Goal: Task Accomplishment & Management: Use online tool/utility

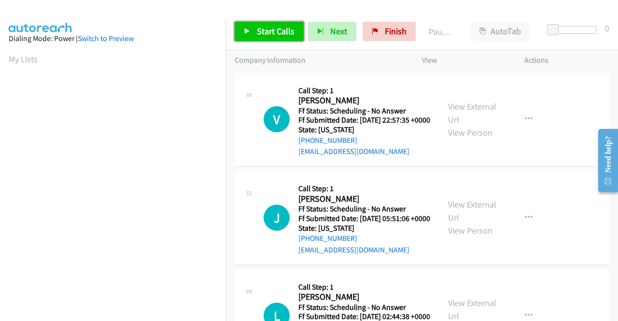
click at [274, 29] on span "Start Calls" at bounding box center [276, 31] width 38 height 11
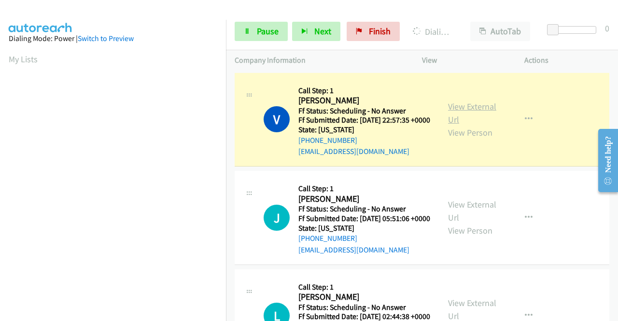
click at [470, 111] on link "View External Url" at bounding box center [472, 113] width 48 height 24
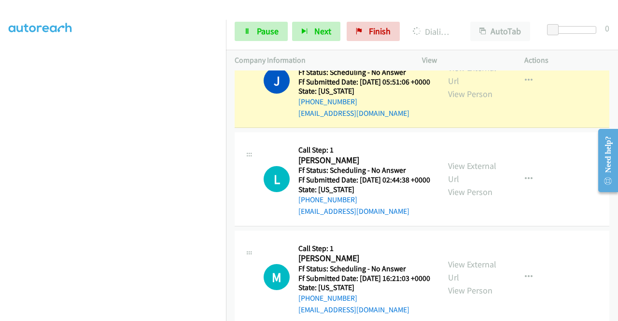
scroll to position [153, 0]
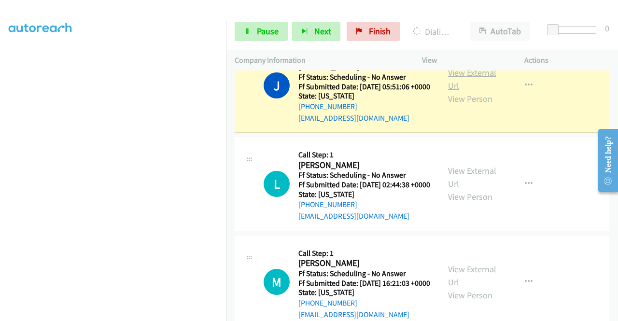
click at [474, 86] on link "View External Url" at bounding box center [472, 79] width 48 height 24
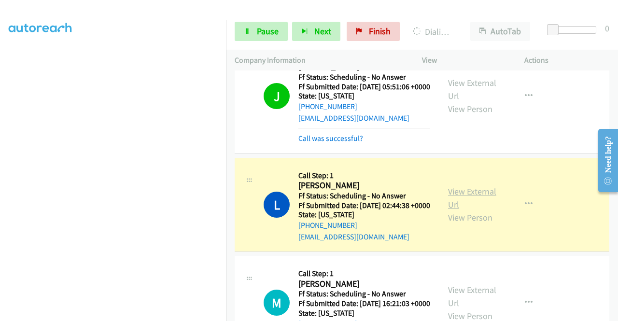
click at [472, 210] on link "View External Url" at bounding box center [472, 198] width 48 height 24
click at [294, 154] on div "J Callback Scheduled Call Step: 1 Jennifer Barch America/New_York Ff Status: Sc…" at bounding box center [422, 96] width 375 height 115
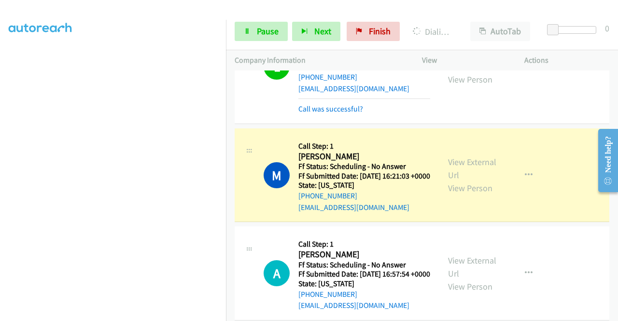
scroll to position [307, 0]
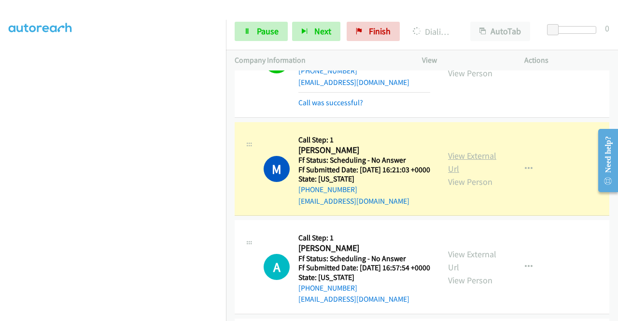
click at [487, 174] on link "View External Url" at bounding box center [472, 162] width 48 height 24
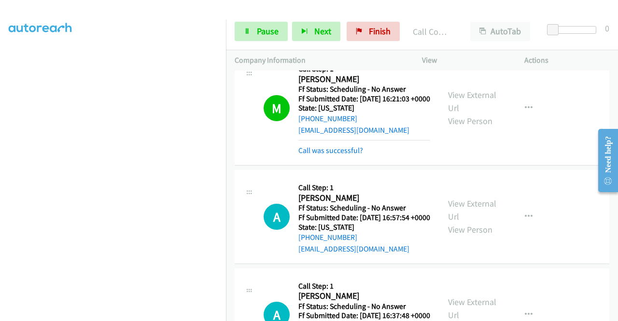
scroll to position [449, 0]
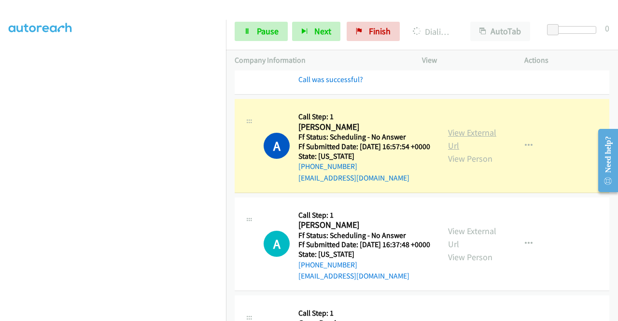
click at [481, 151] on link "View External Url" at bounding box center [472, 139] width 48 height 24
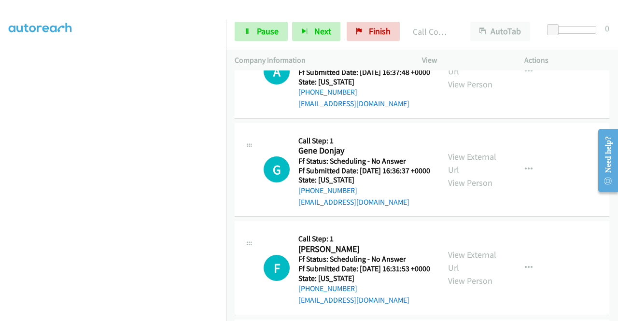
scroll to position [649, 0]
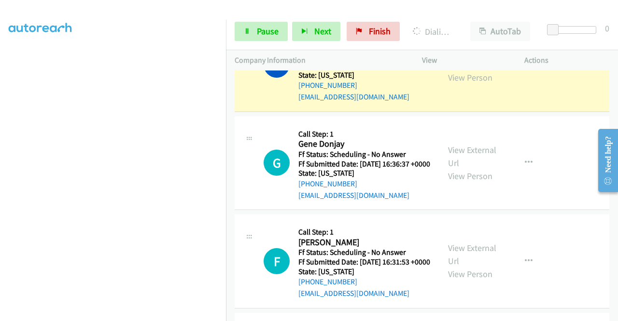
click at [458, 70] on link "View External Url" at bounding box center [472, 58] width 48 height 24
click at [250, 30] on icon at bounding box center [247, 32] width 7 height 7
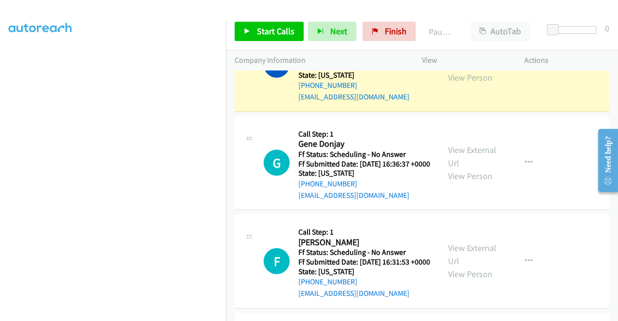
scroll to position [181, 0]
drag, startPoint x: 230, startPoint y: 214, endPoint x: 225, endPoint y: 210, distance: 6.6
click at [230, 213] on td "G Callback Scheduled Call Step: 1 Gene Donjay America/Chicago Ff Status: Schedu…" at bounding box center [422, 163] width 392 height 99
click at [0, 133] on aside "Dialing Mode: Power | Switch to Preview My Lists" at bounding box center [113, 106] width 226 height 535
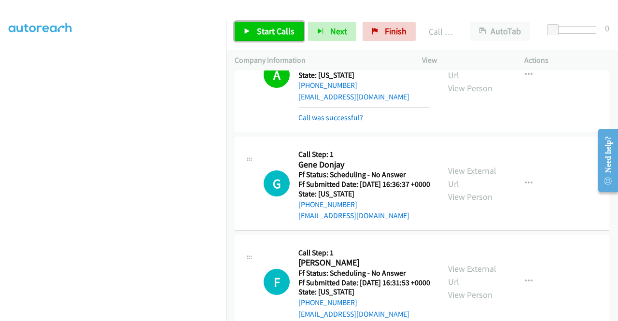
click at [254, 35] on link "Start Calls" at bounding box center [269, 31] width 69 height 19
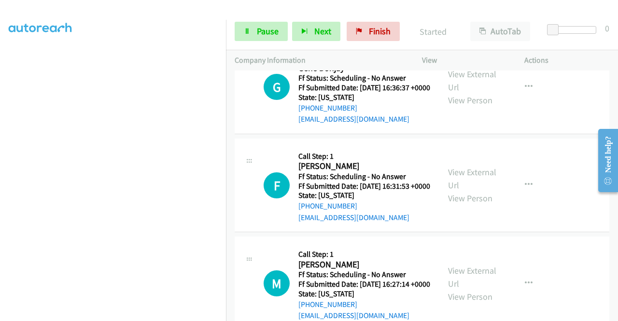
scroll to position [759, 0]
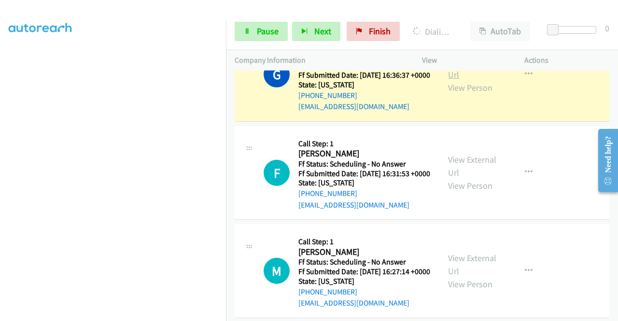
click at [456, 80] on link "View External Url" at bounding box center [472, 68] width 48 height 24
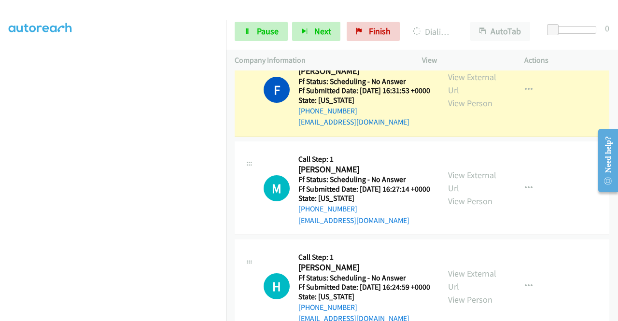
scroll to position [881, 0]
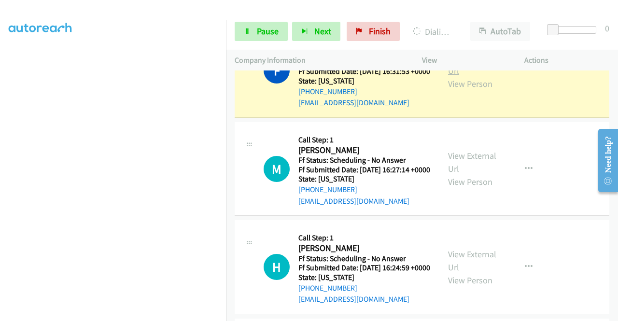
click at [465, 76] on link "View External Url" at bounding box center [472, 64] width 48 height 24
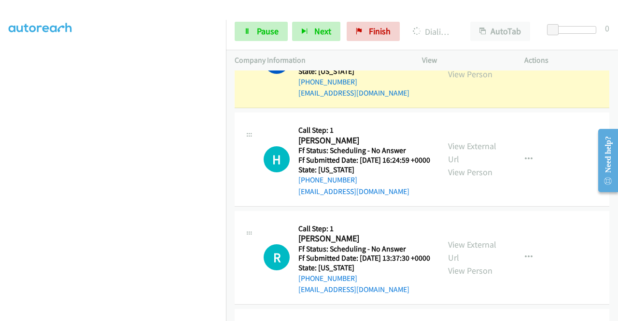
scroll to position [1017, 0]
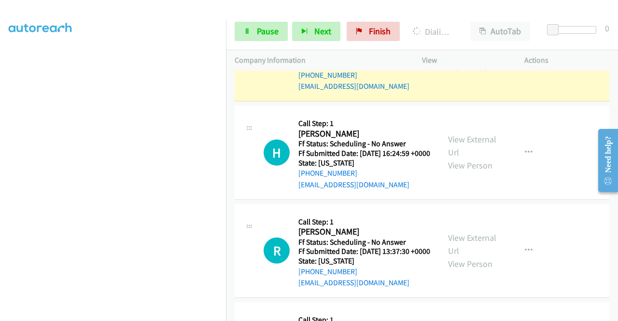
click at [476, 60] on link "View External Url" at bounding box center [472, 48] width 48 height 24
click at [229, 104] on td "M Callback Scheduled Call Step: 1 Michelle Cook America/Los_Angeles Ff Status: …" at bounding box center [422, 54] width 392 height 99
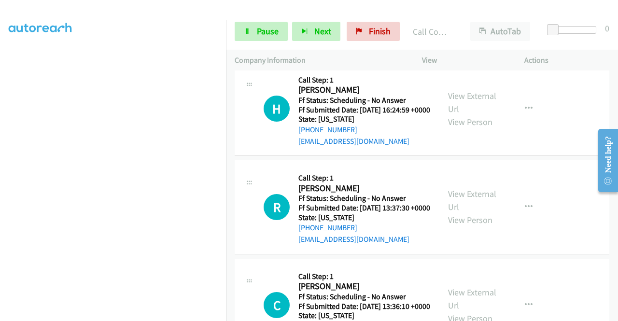
scroll to position [1094, 0]
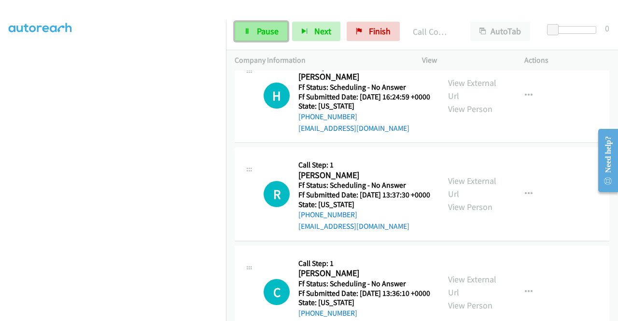
click at [276, 35] on span "Pause" at bounding box center [268, 31] width 22 height 11
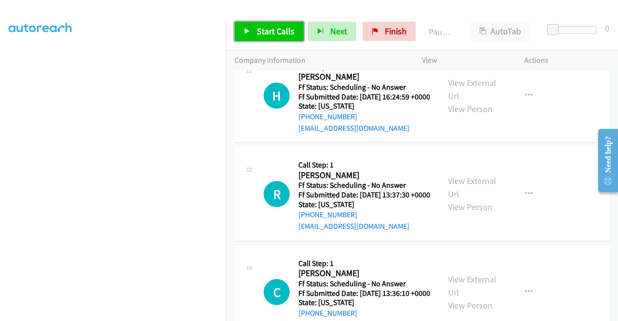
click at [235, 29] on link "Start Calls" at bounding box center [269, 31] width 69 height 19
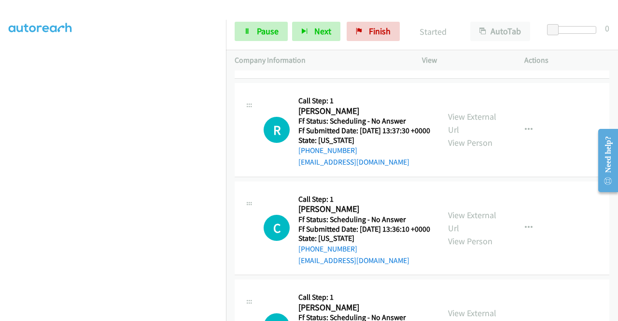
scroll to position [1178, 0]
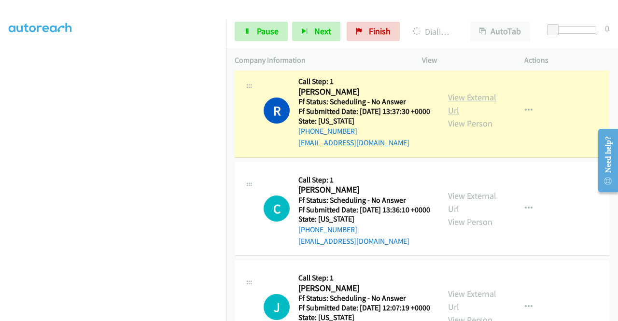
click at [470, 116] on link "View External Url" at bounding box center [472, 104] width 48 height 24
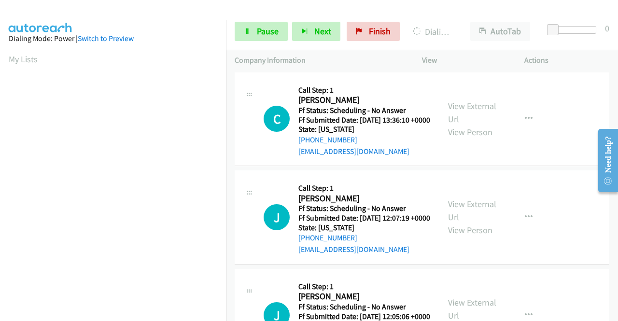
scroll to position [220, 0]
click at [251, 44] on div "Start Calls Pause Next Finish Dialing Richard Trosper AutoTab AutoTab 0" at bounding box center [422, 31] width 392 height 37
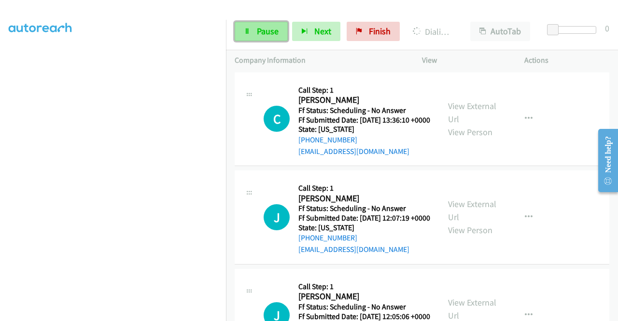
click at [247, 29] on icon at bounding box center [247, 32] width 7 height 7
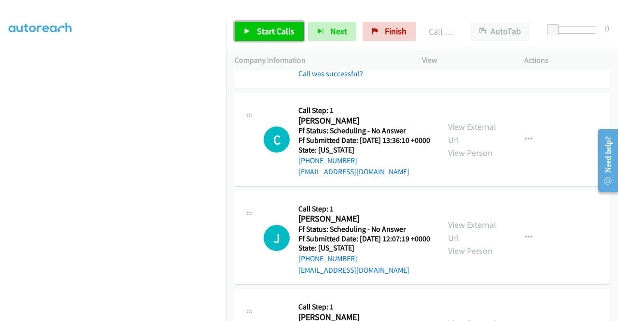
click at [284, 30] on span "Start Calls" at bounding box center [276, 31] width 38 height 11
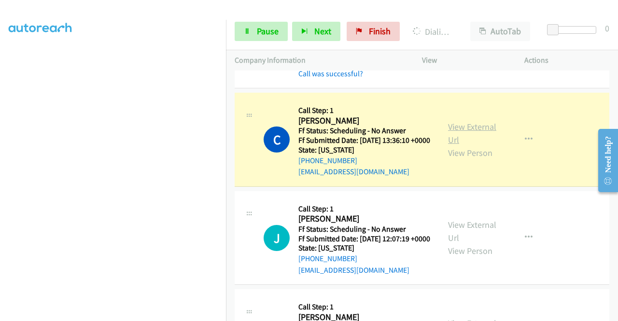
click at [450, 145] on link "View External Url" at bounding box center [472, 133] width 48 height 24
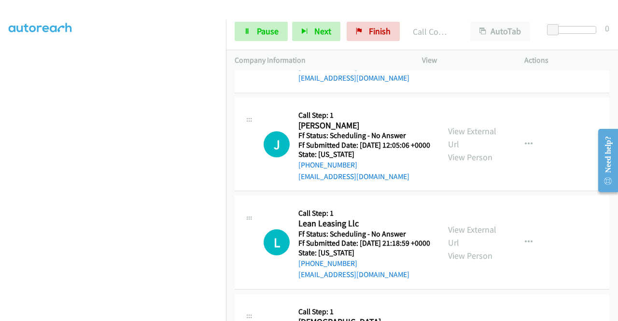
scroll to position [1506, 0]
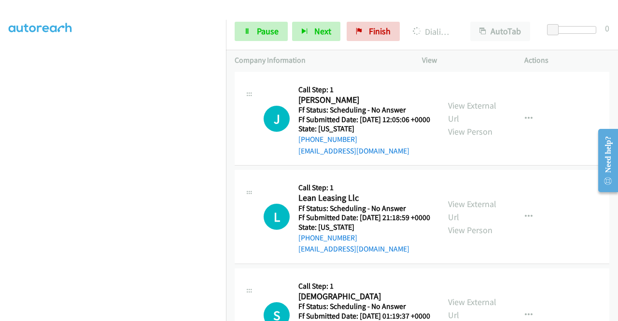
click at [442, 58] on div "View External Url View Person View External Url Email Schedule/Manage Callback …" at bounding box center [495, 20] width 111 height 76
click at [448, 40] on div "View External Url View Person" at bounding box center [473, 20] width 50 height 39
click at [454, 26] on link "View External Url" at bounding box center [472, 14] width 48 height 24
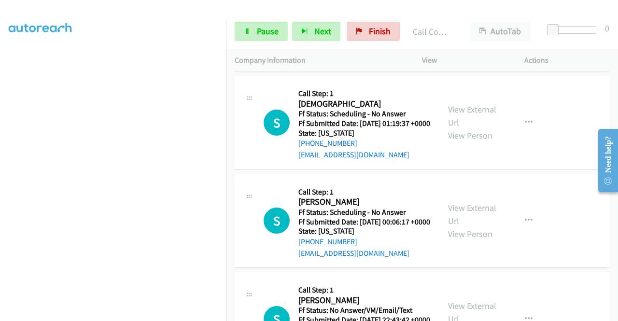
scroll to position [1744, 0]
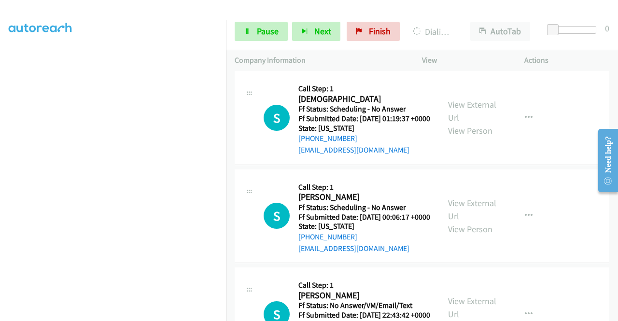
click at [474, 25] on link "View External Url" at bounding box center [472, 13] width 48 height 24
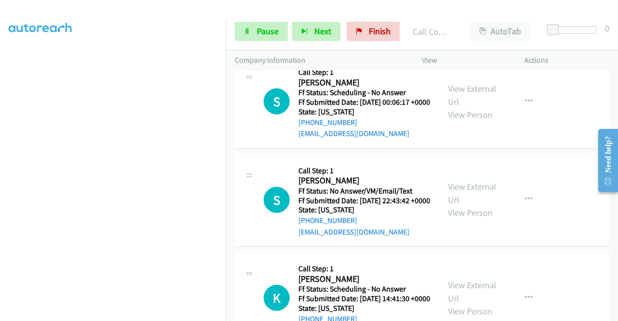
scroll to position [1899, 0]
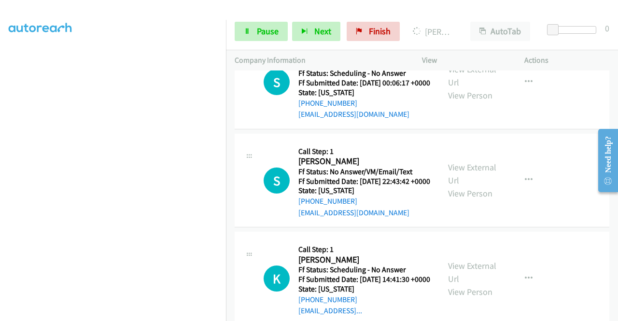
click at [274, 39] on link "Pause" at bounding box center [261, 31] width 53 height 19
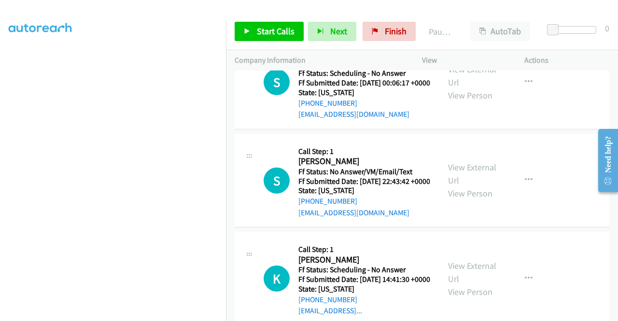
scroll to position [206, 0]
click at [0, 115] on aside "Dialing Mode: Power | Switch to Preview My Lists" at bounding box center [113, 80] width 226 height 535
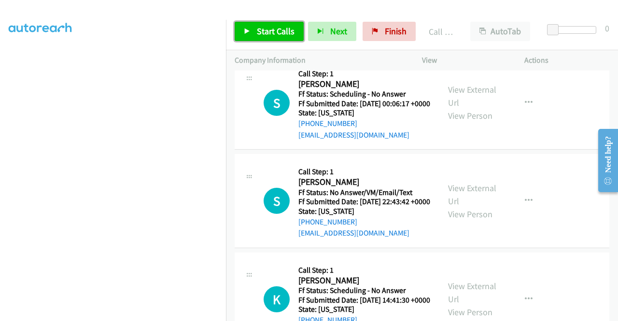
click at [245, 33] on icon at bounding box center [247, 32] width 7 height 7
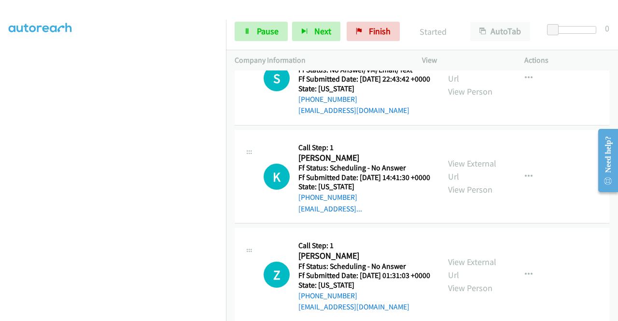
scroll to position [2041, 0]
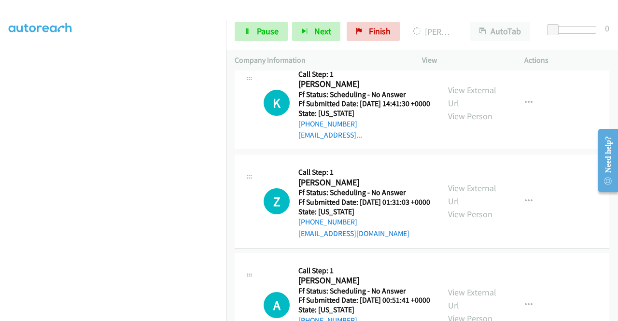
scroll to position [2135, 0]
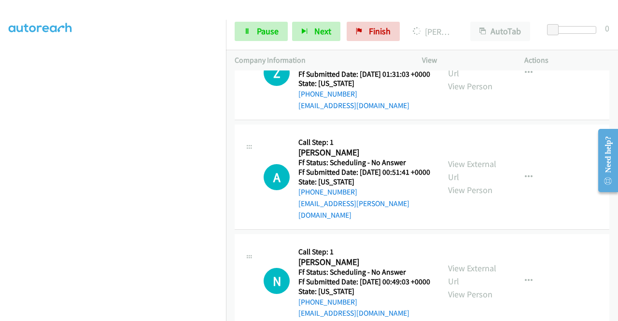
scroll to position [2270, 0]
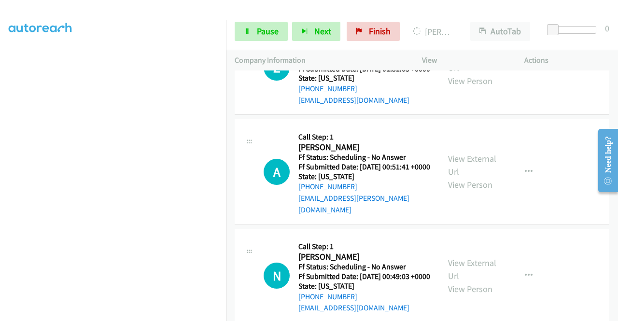
click at [253, 32] on link "Pause" at bounding box center [261, 31] width 53 height 19
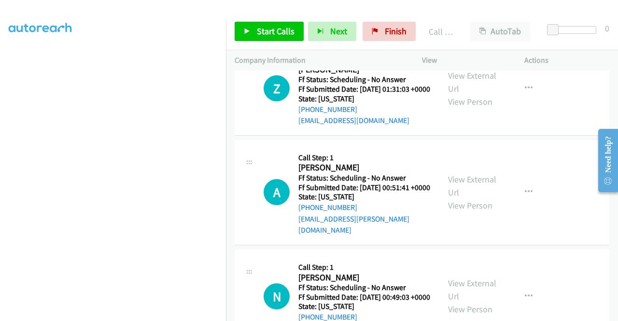
scroll to position [200, 0]
click at [246, 31] on icon at bounding box center [247, 32] width 7 height 7
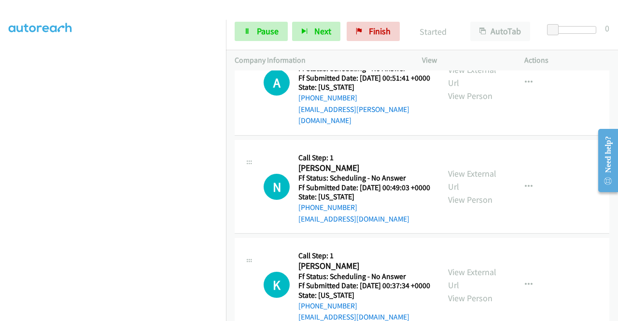
scroll to position [2399, 0]
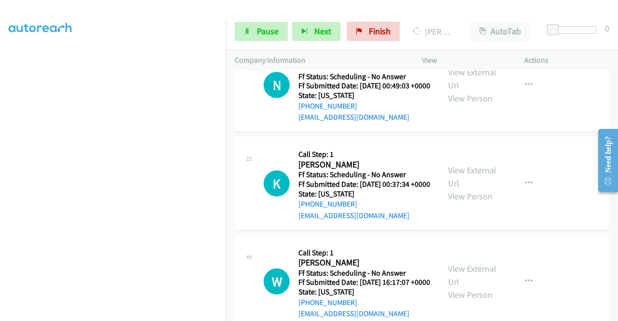
scroll to position [2521, 0]
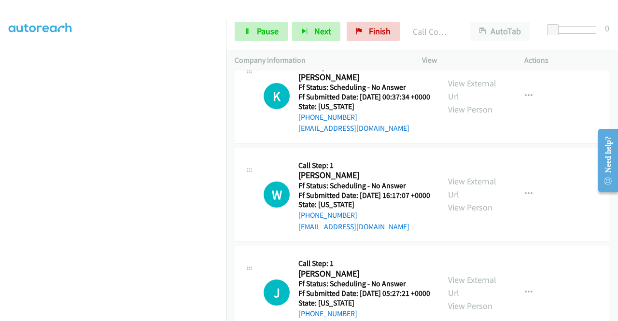
scroll to position [2669, 0]
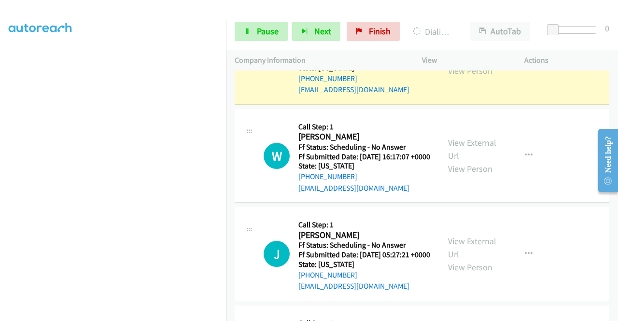
click at [473, 63] on link "View External Url" at bounding box center [472, 51] width 48 height 24
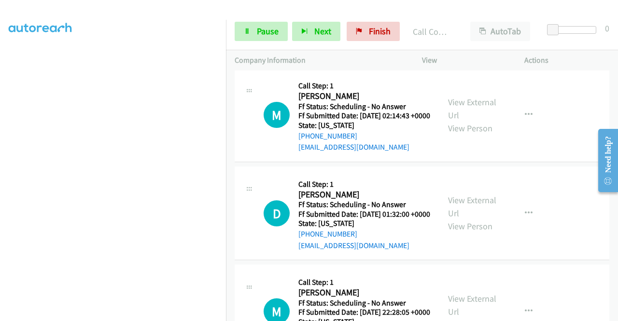
scroll to position [2934, 0]
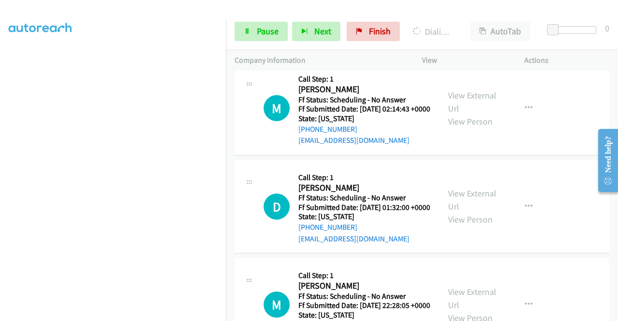
click at [250, 29] on icon at bounding box center [247, 32] width 7 height 7
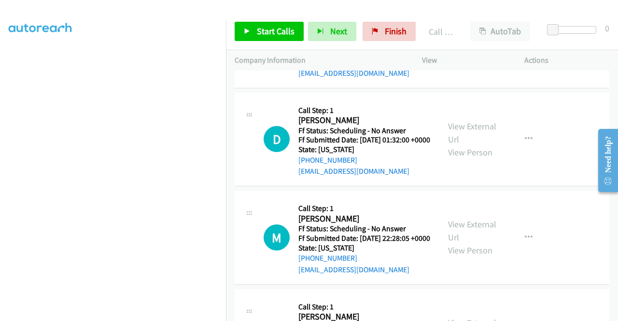
scroll to position [3024, 0]
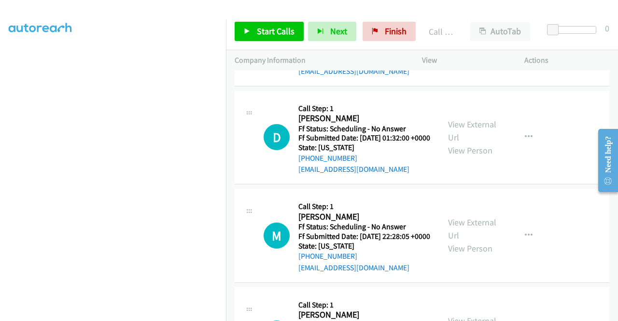
click at [258, 45] on div "Start Calls Pause Next Finish Call Completed AutoTab AutoTab 0" at bounding box center [422, 31] width 392 height 37
click at [267, 37] on link "Start Calls" at bounding box center [269, 31] width 69 height 19
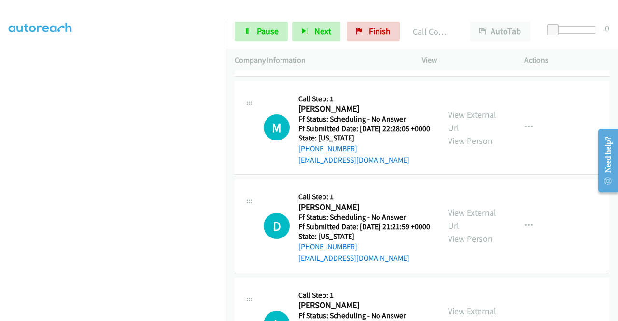
scroll to position [3172, 0]
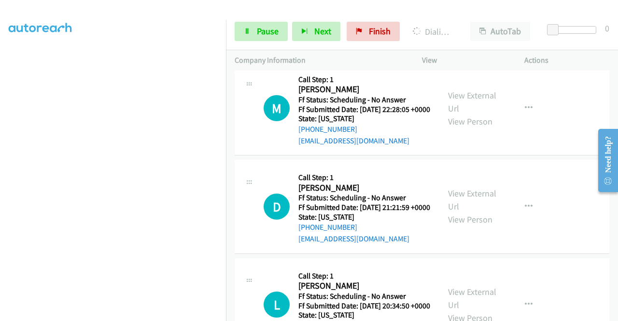
click at [251, 24] on link "Pause" at bounding box center [261, 31] width 53 height 19
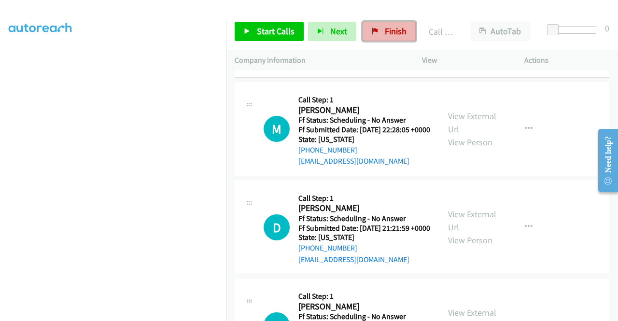
click at [395, 32] on span "Finish" at bounding box center [396, 31] width 22 height 11
